Goal: Information Seeking & Learning: Learn about a topic

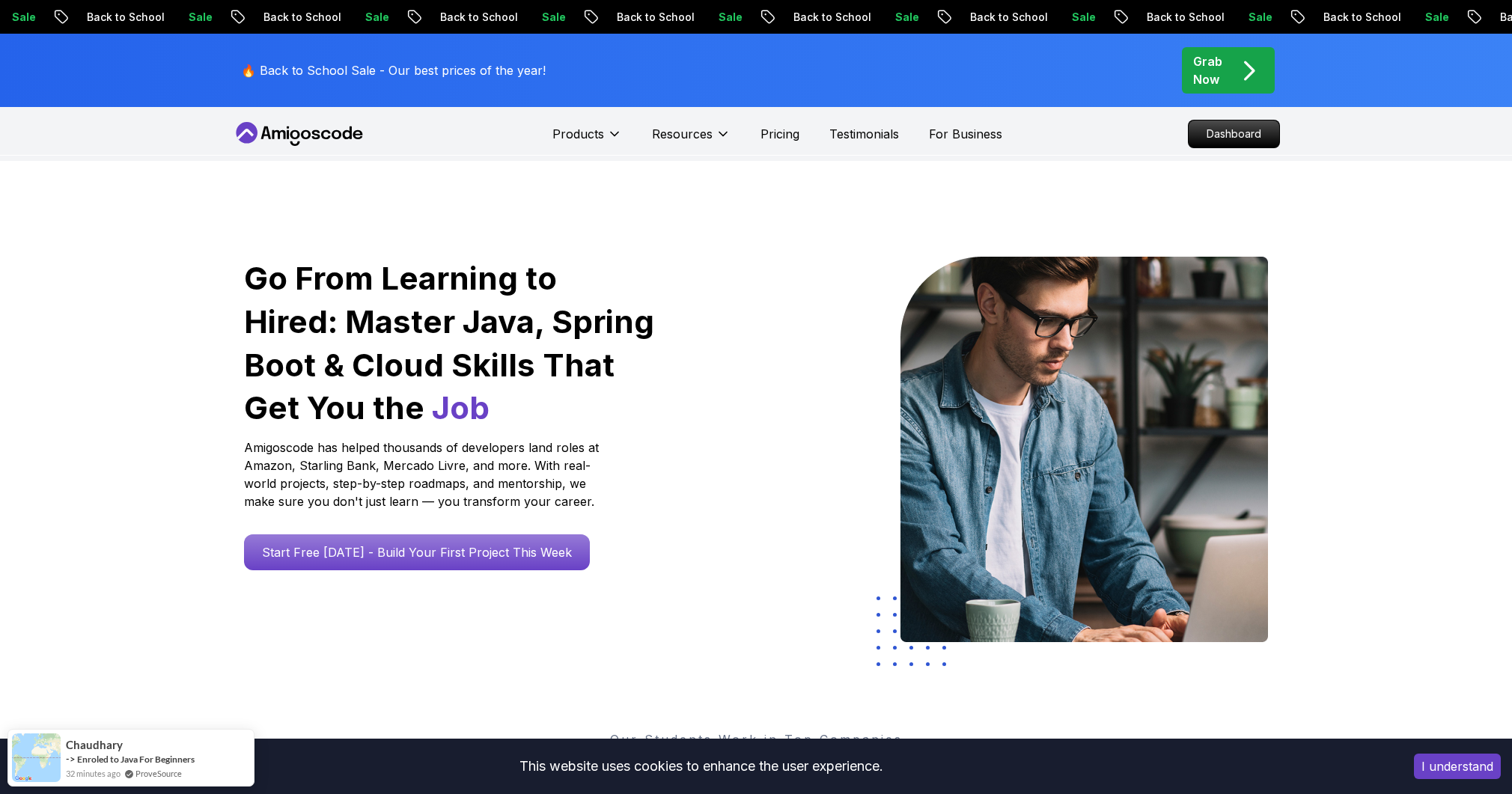
click at [571, 269] on h1 "Go From Learning to Hired: Master Java, Spring Boot & Cloud Skills That Get You…" at bounding box center [449, 343] width 412 height 173
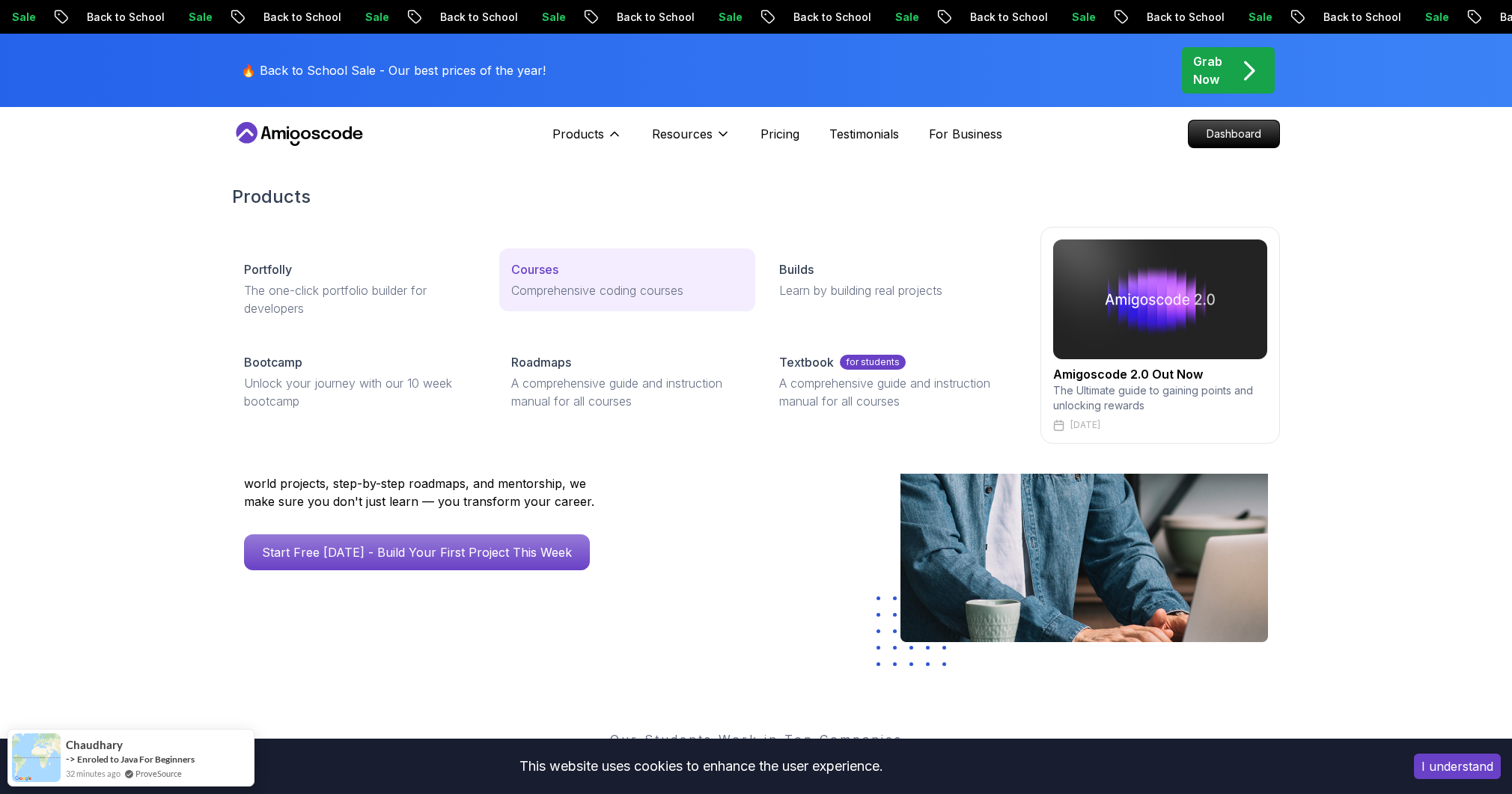
click at [587, 282] on p "Comprehensive coding courses" at bounding box center [627, 290] width 231 height 18
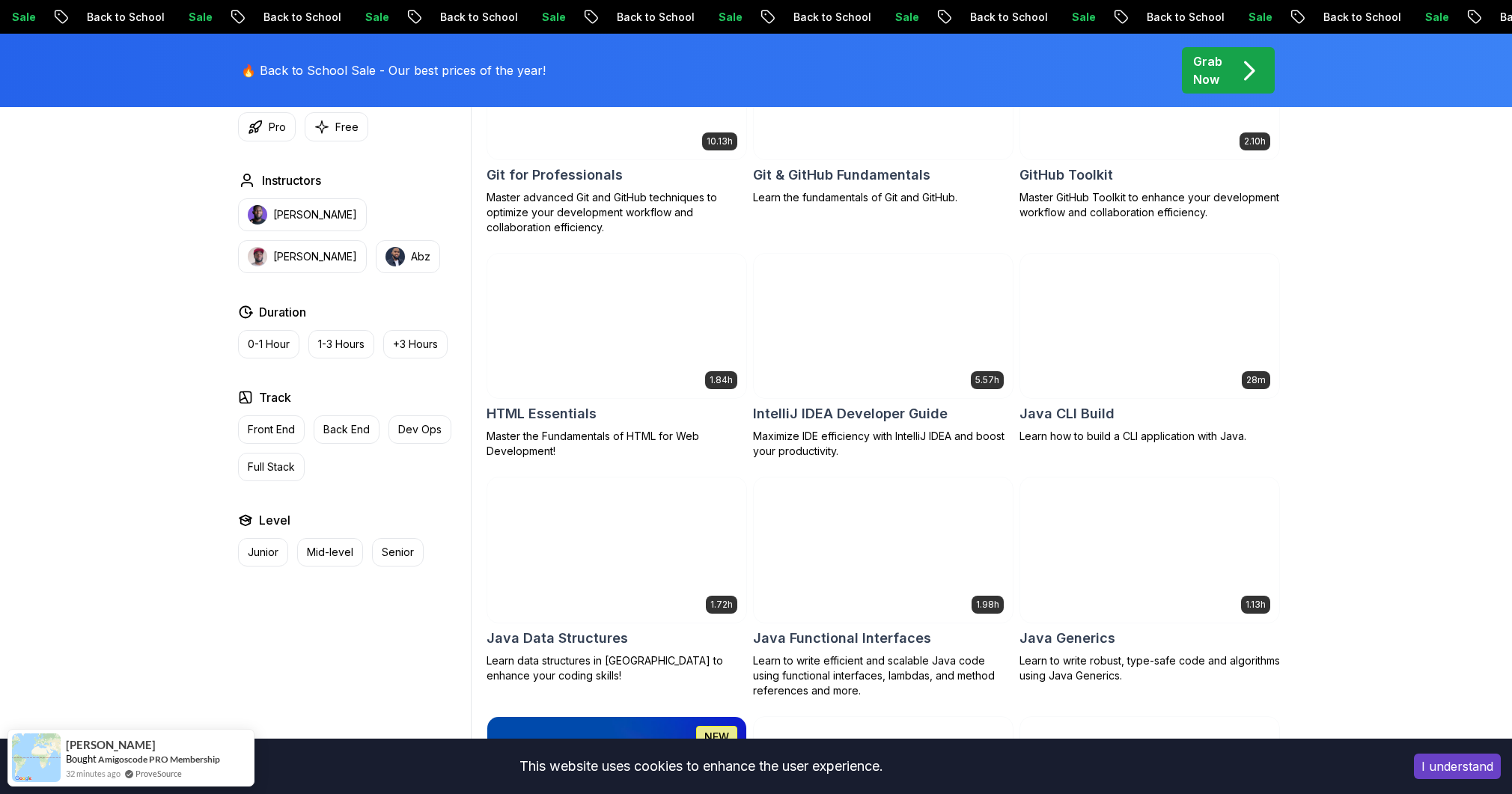
scroll to position [2007, 0]
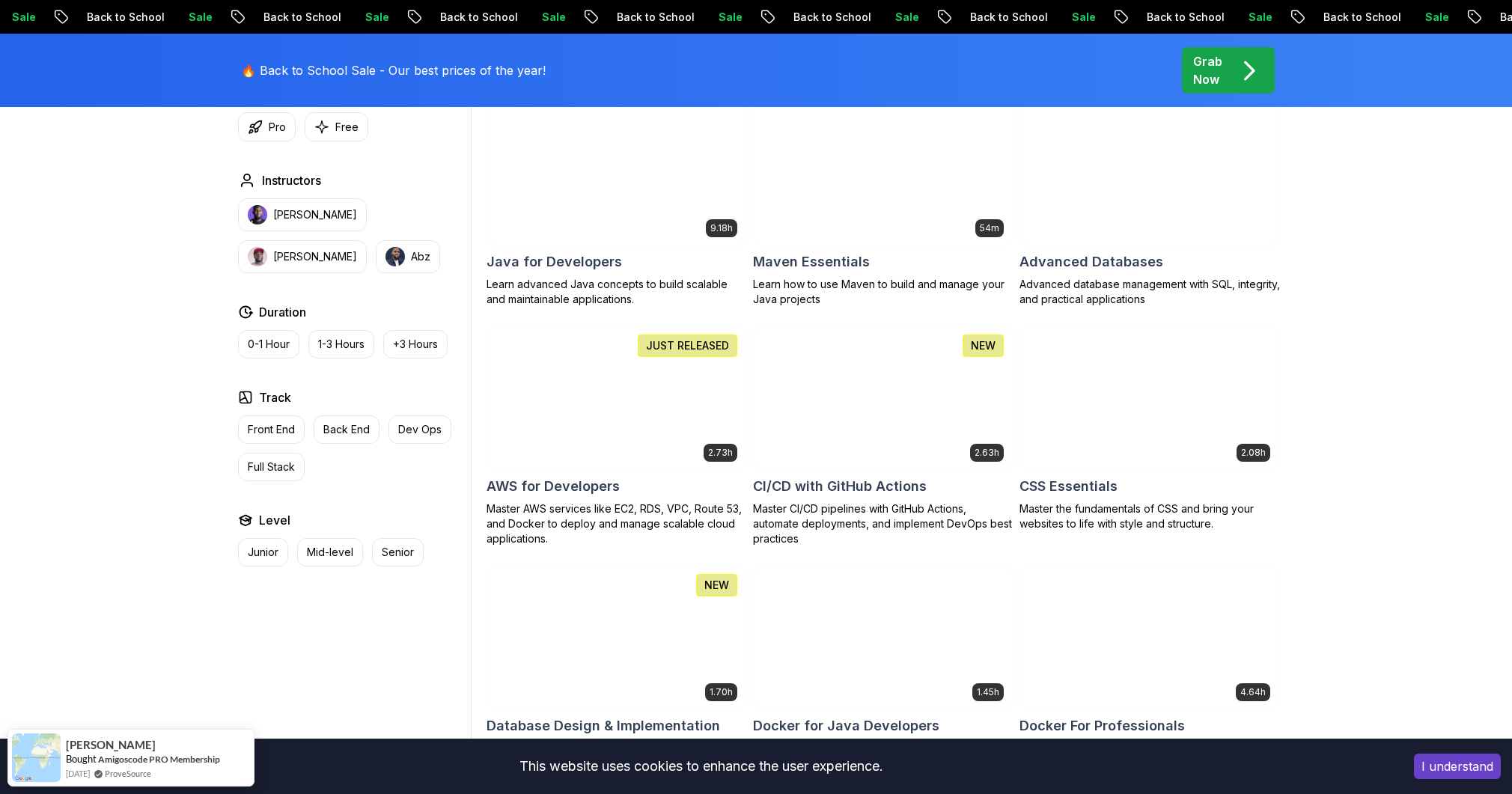
scroll to position [0, 0]
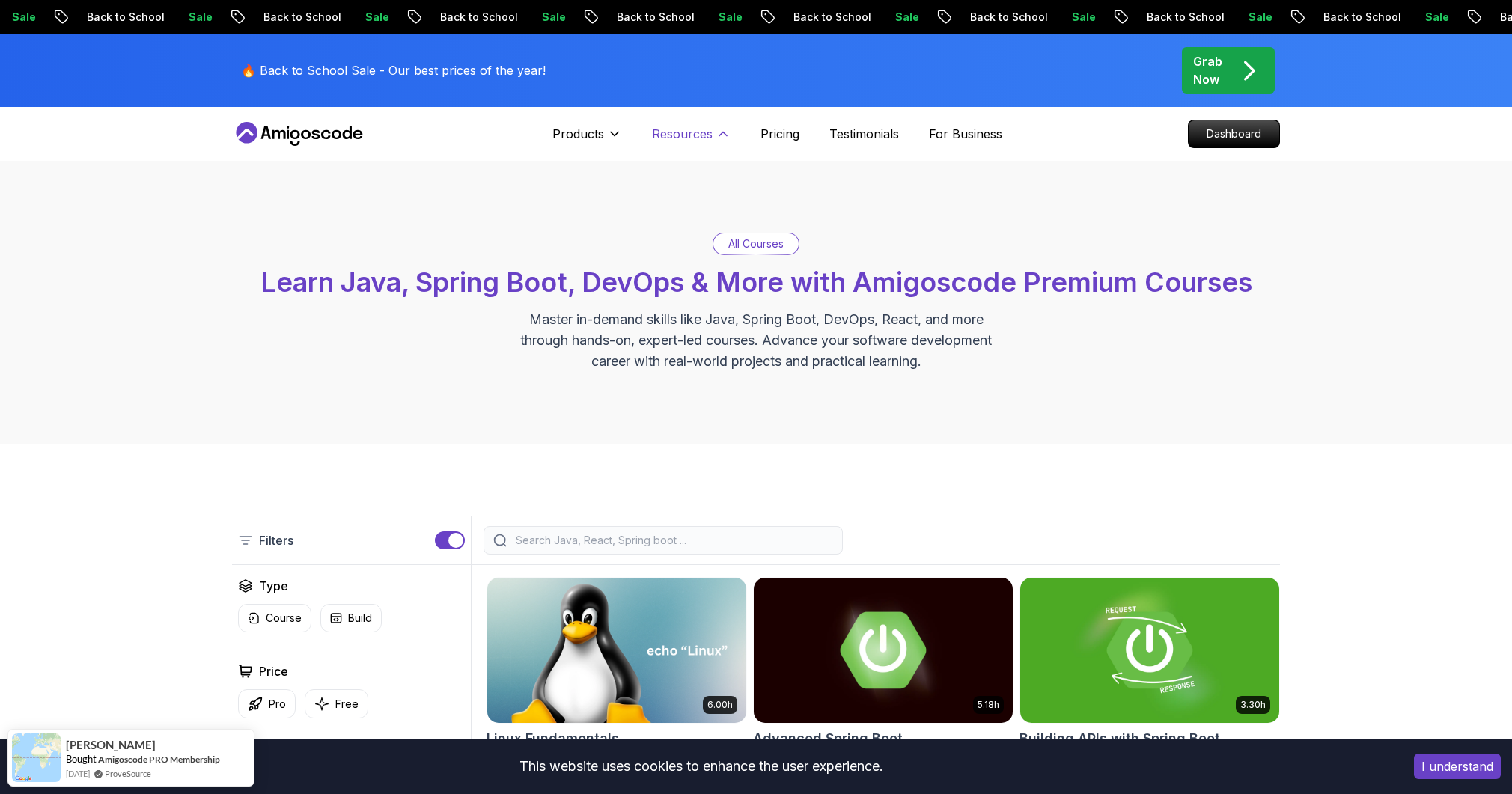
click at [688, 132] on p "Resources" at bounding box center [682, 133] width 61 height 18
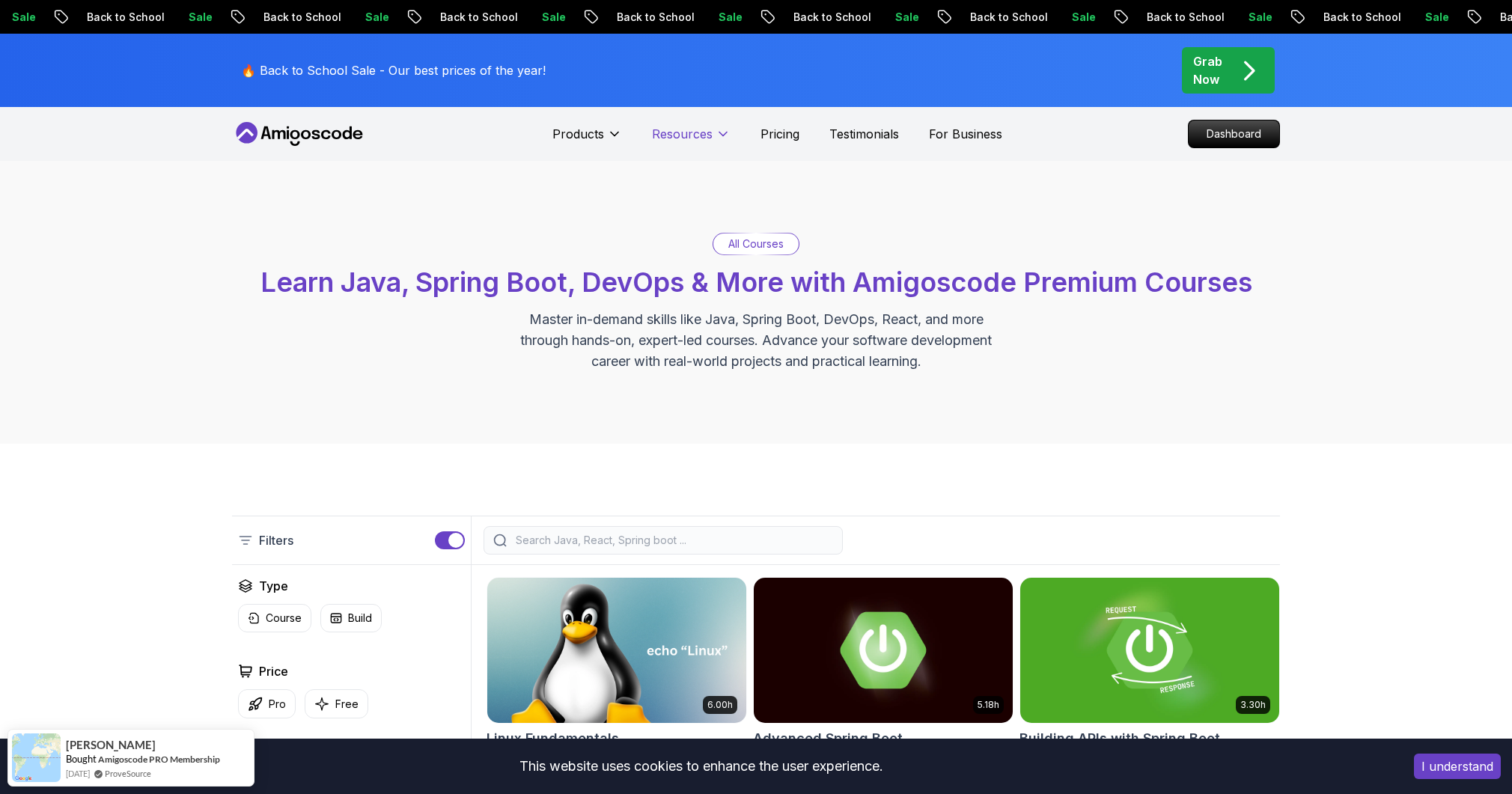
click at [688, 132] on p "Resources" at bounding box center [682, 133] width 61 height 18
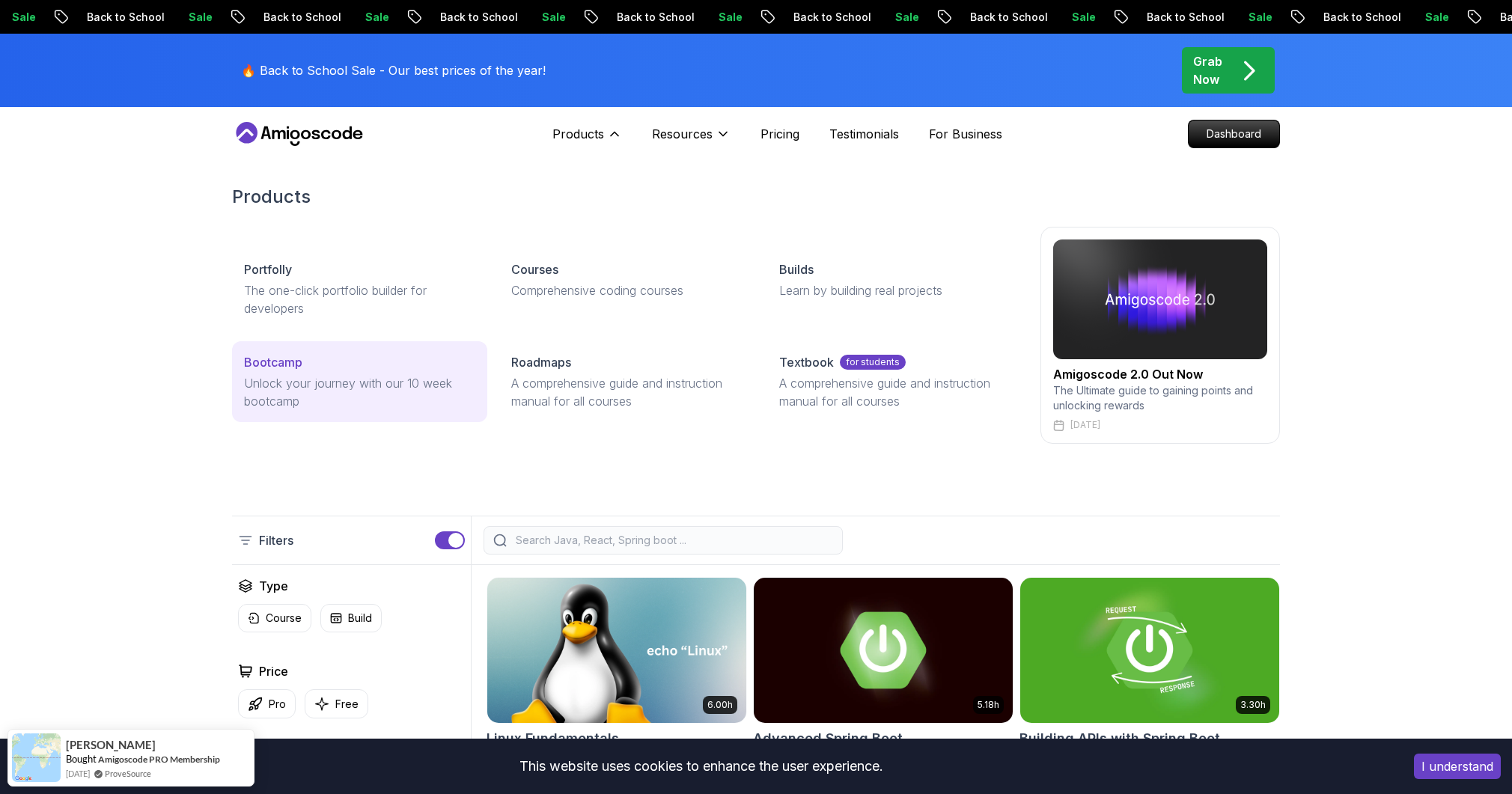
click at [281, 381] on p "Unlock your journey with our 10 week bootcamp" at bounding box center [359, 392] width 231 height 36
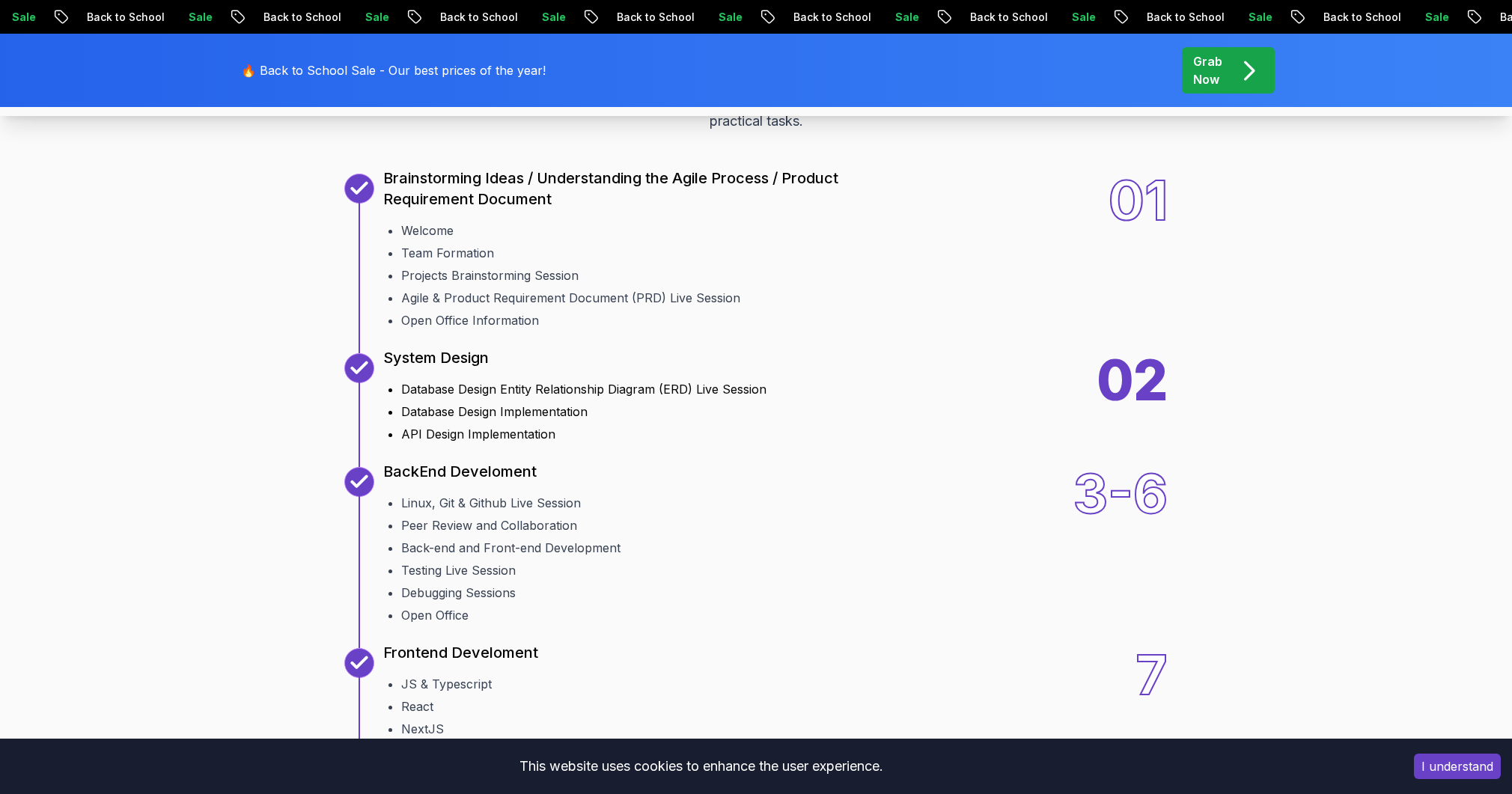
scroll to position [1734, 0]
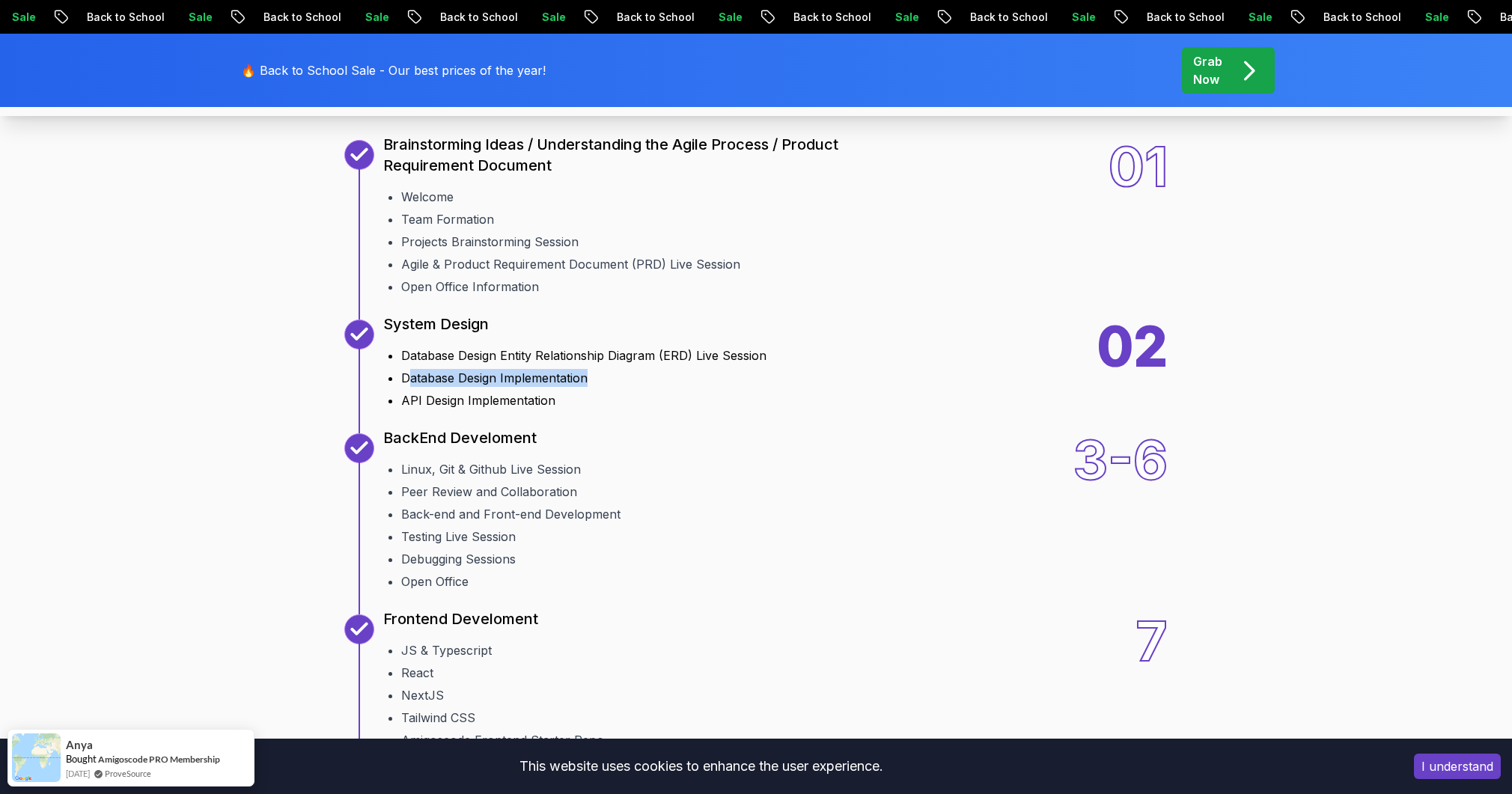
drag, startPoint x: 502, startPoint y: 577, endPoint x: 407, endPoint y: 576, distance: 95.0
click at [406, 387] on li "Database Design Implementation" at bounding box center [584, 377] width 366 height 18
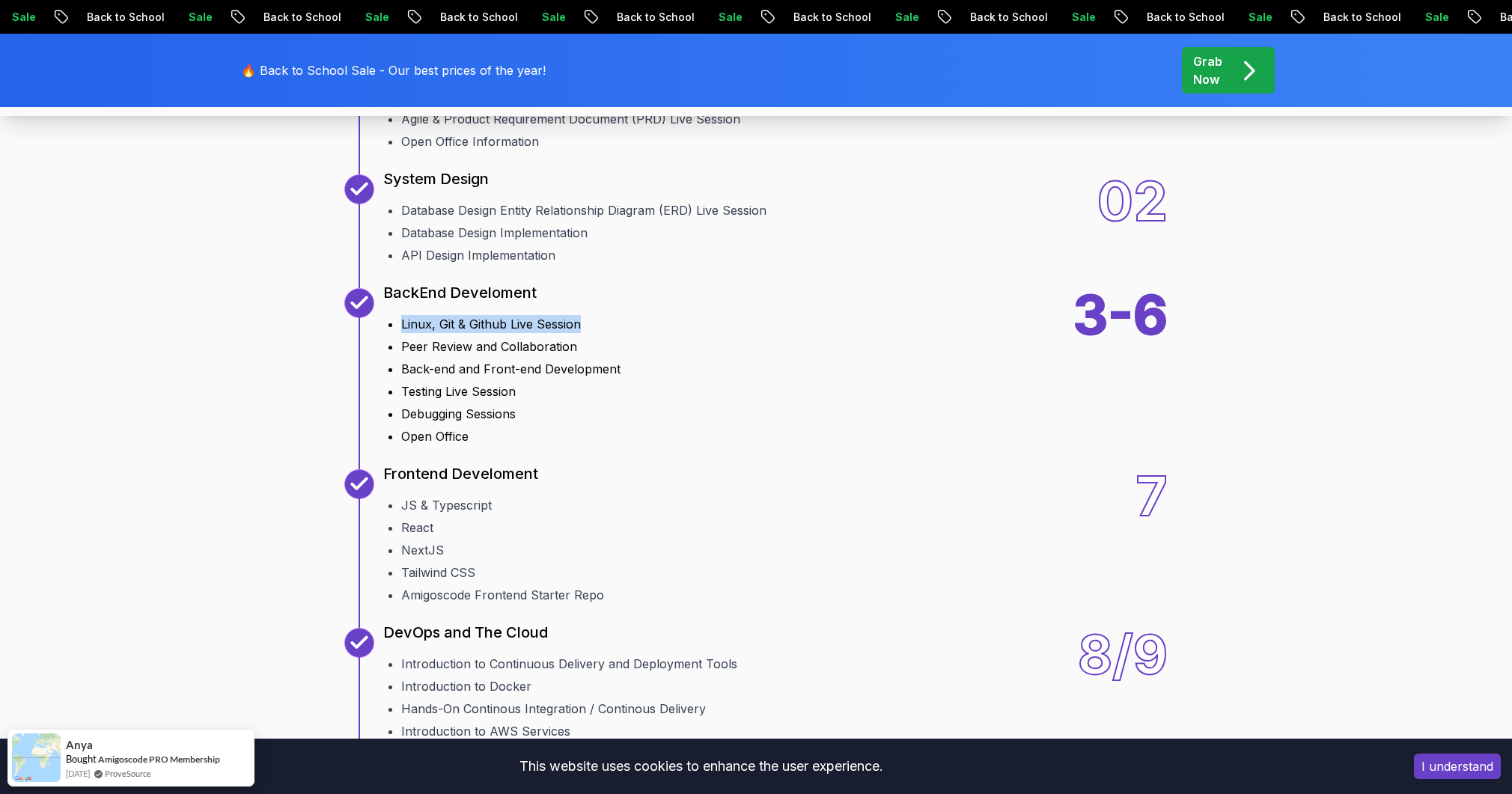
drag, startPoint x: 416, startPoint y: 512, endPoint x: 588, endPoint y: 511, distance: 172.0
click at [588, 333] on li "Linux, Git & Github Live Session" at bounding box center [511, 324] width 220 height 18
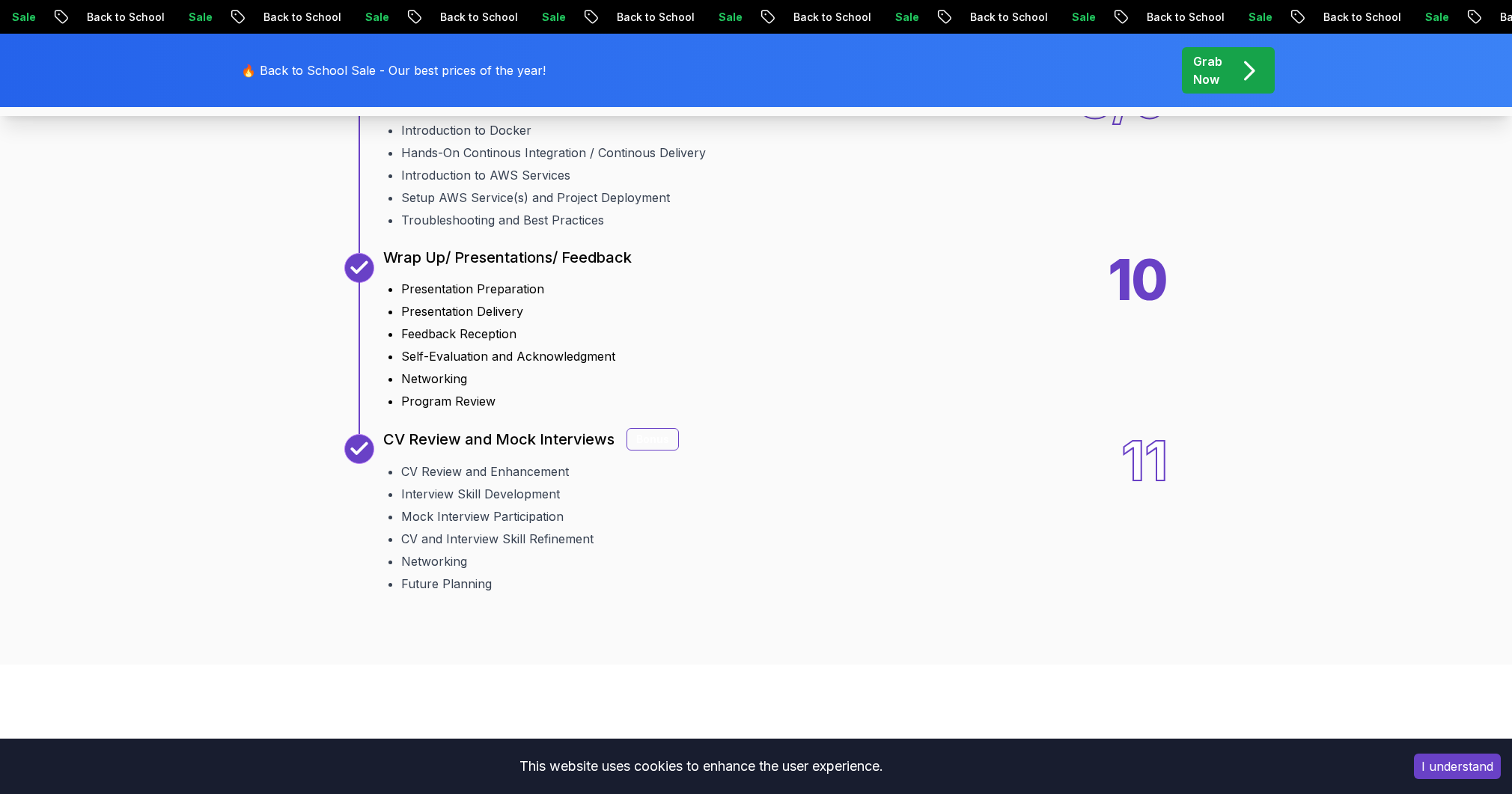
scroll to position [2392, 0]
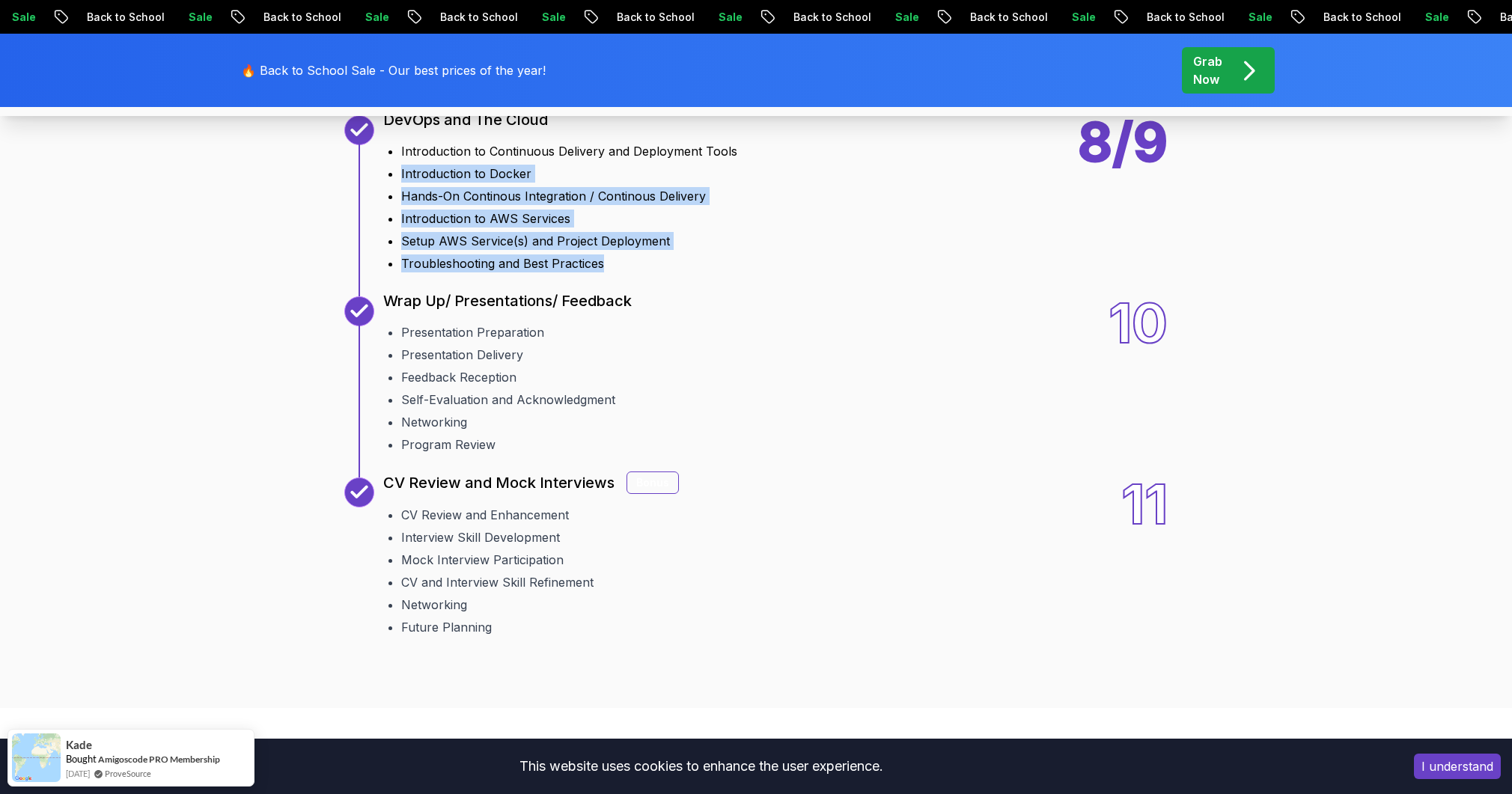
drag, startPoint x: 627, startPoint y: 449, endPoint x: 390, endPoint y: 366, distance: 251.1
click at [390, 272] on ul "Introduction to Continuous Delivery and Deployment Tools Introduction to Docker…" at bounding box center [560, 203] width 354 height 136
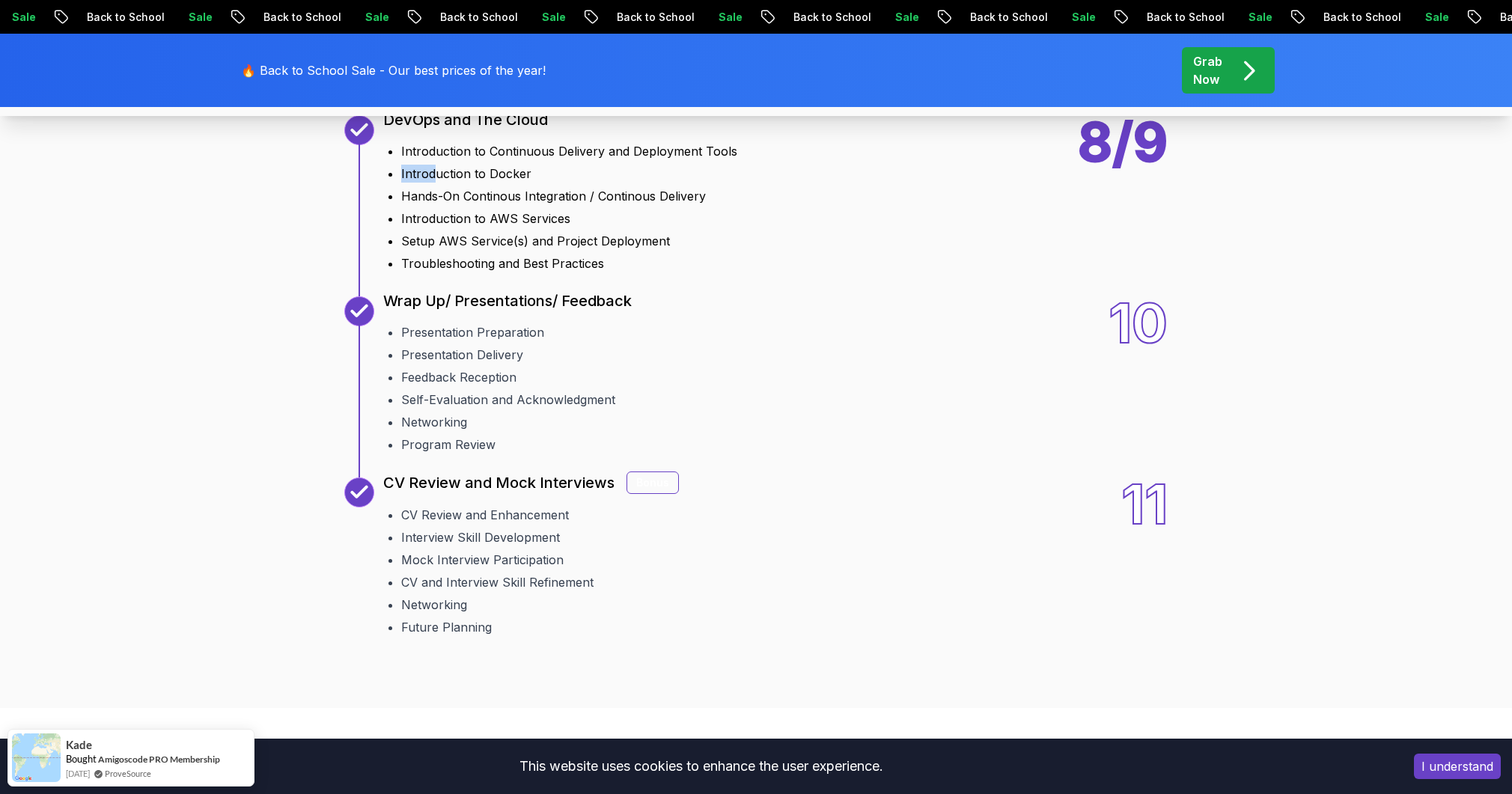
drag, startPoint x: 390, startPoint y: 364, endPoint x: 435, endPoint y: 366, distance: 45.0
click at [435, 182] on li "Introduction to Docker" at bounding box center [569, 173] width 336 height 18
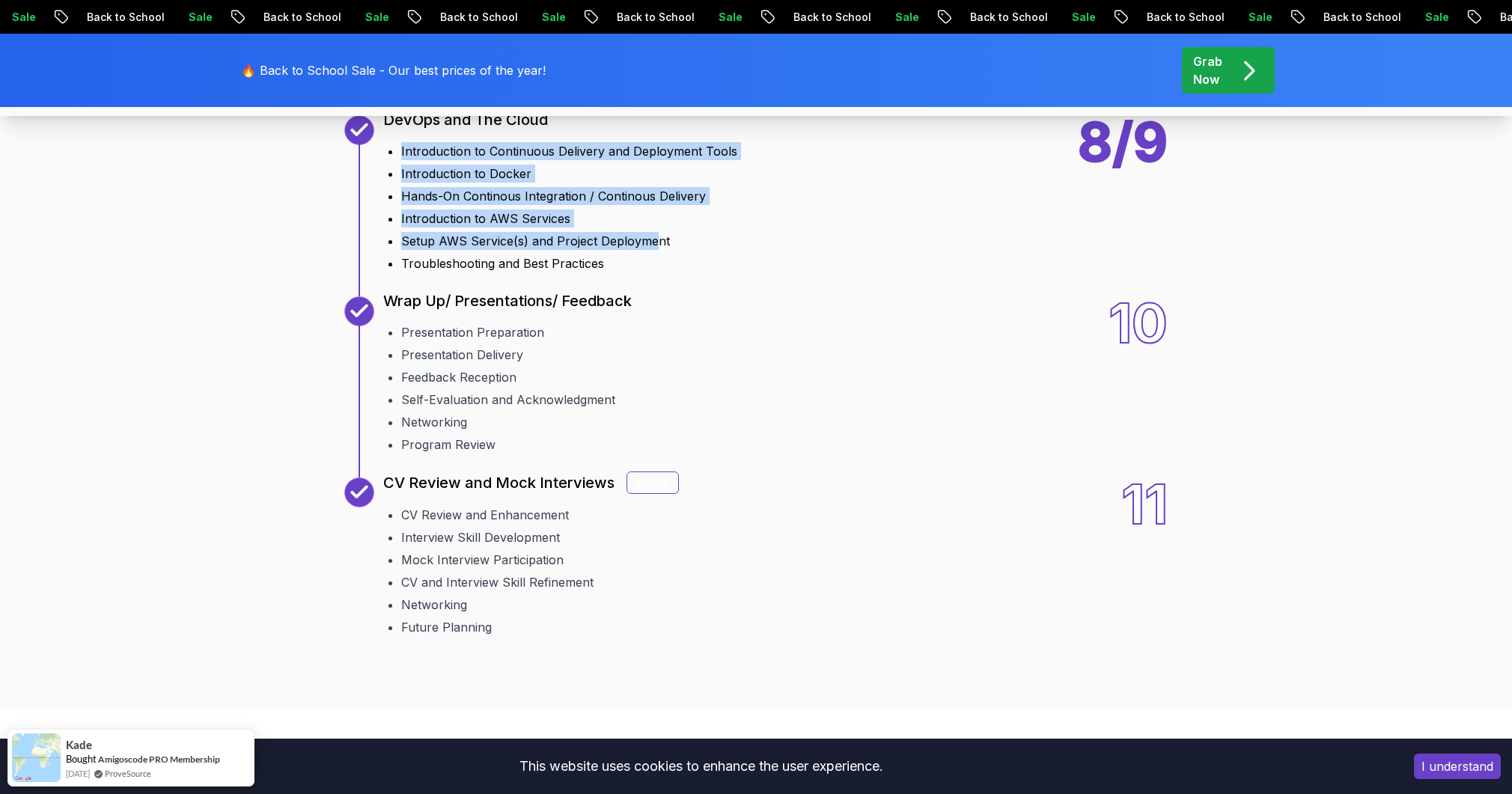
drag, startPoint x: 404, startPoint y: 338, endPoint x: 654, endPoint y: 425, distance: 264.7
click at [654, 272] on ul "Introduction to Continuous Delivery and Deployment Tools Introduction to Docker…" at bounding box center [560, 203] width 354 height 136
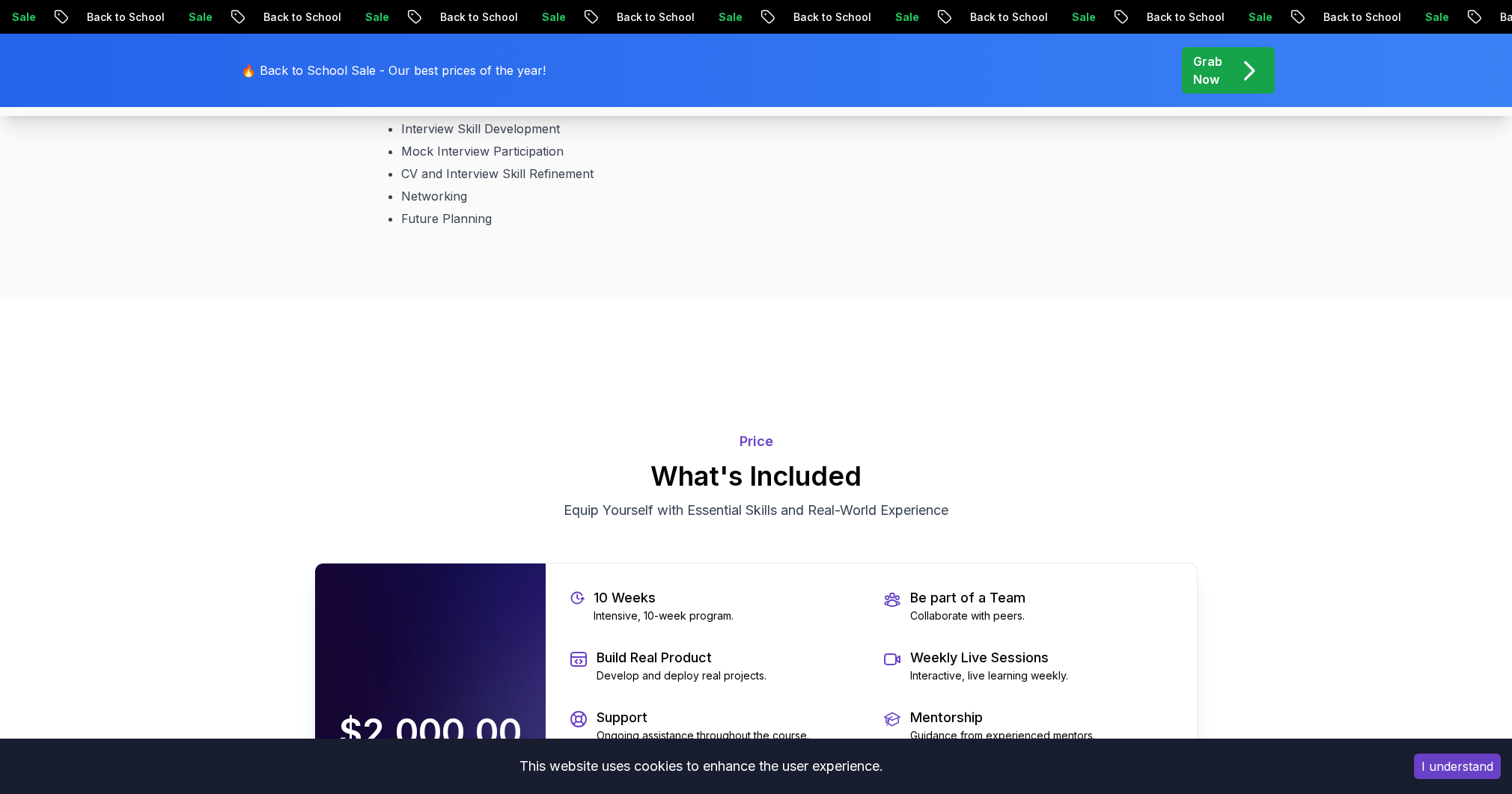
scroll to position [2762, 0]
